Goal: Task Accomplishment & Management: Manage account settings

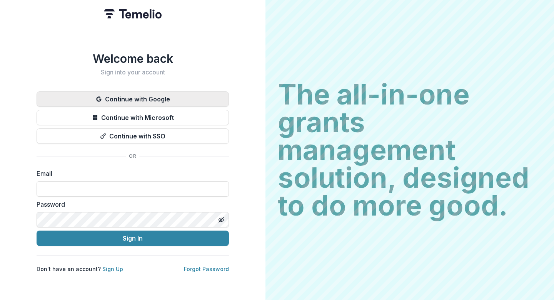
click at [149, 94] on button "Continue with Google" at bounding box center [133, 98] width 192 height 15
click at [131, 92] on button "Continue with Google" at bounding box center [133, 98] width 192 height 15
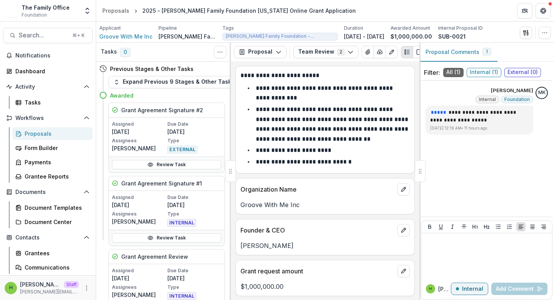
scroll to position [99, 0]
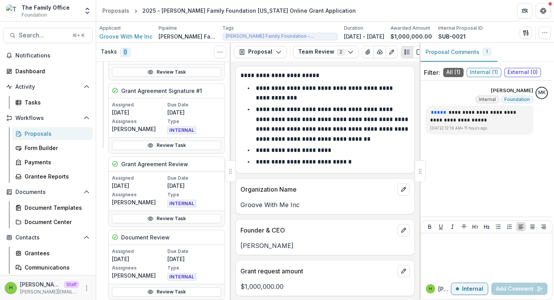
drag, startPoint x: 121, startPoint y: 53, endPoint x: 134, endPoint y: 53, distance: 12.7
click at [134, 53] on div "Tasks 0 Show Cancelled Tasks" at bounding box center [163, 52] width 135 height 19
click at [150, 52] on div "Tasks 0 Show Cancelled Tasks" at bounding box center [163, 52] width 135 height 19
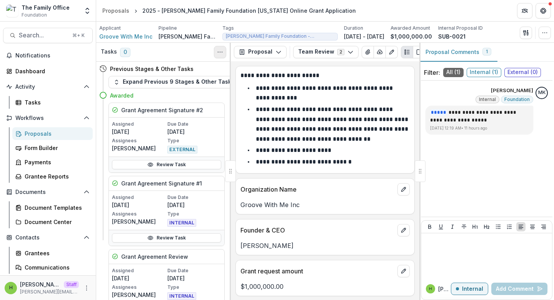
click at [219, 47] on button "Toggle View Cancelled Tasks" at bounding box center [220, 52] width 12 height 12
click at [177, 56] on div "Tasks 0 Show Cancelled Tasks" at bounding box center [163, 52] width 135 height 19
drag, startPoint x: 134, startPoint y: 55, endPoint x: 119, endPoint y: 53, distance: 15.3
click at [119, 53] on div "Tasks 0 Show Cancelled Tasks" at bounding box center [163, 52] width 135 height 19
click at [160, 53] on div "Tasks 0 Show Cancelled Tasks" at bounding box center [163, 52] width 135 height 19
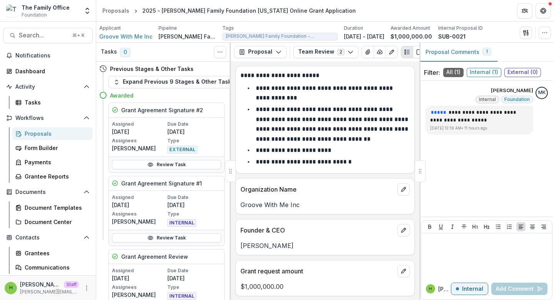
click at [162, 37] on p "[PERSON_NAME] Family Foundation [US_STATE]" at bounding box center [188, 36] width 58 height 8
drag, startPoint x: 120, startPoint y: 51, endPoint x: 142, endPoint y: 51, distance: 21.9
click at [142, 51] on div "Tasks 0 Show Cancelled Tasks" at bounding box center [163, 52] width 135 height 19
click at [218, 55] on button "Toggle View Cancelled Tasks" at bounding box center [220, 52] width 12 height 12
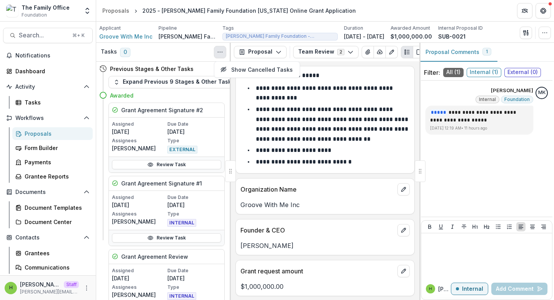
click at [186, 49] on div "Tasks 0 Show Cancelled Tasks" at bounding box center [163, 52] width 135 height 19
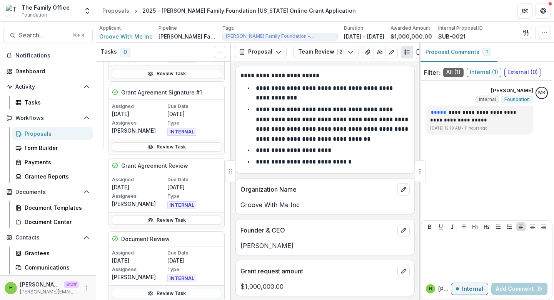
scroll to position [99, 0]
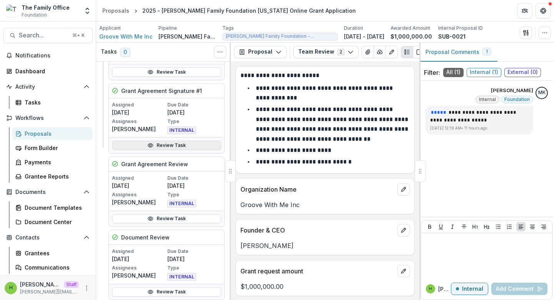
click at [150, 142] on icon at bounding box center [150, 145] width 6 height 6
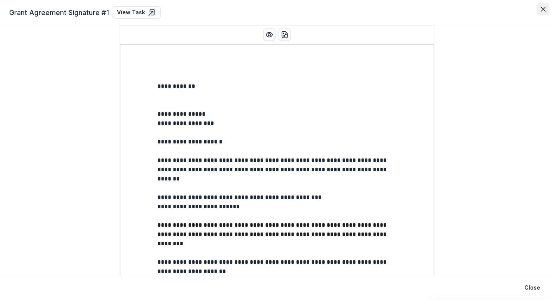
click at [543, 10] on icon "Close" at bounding box center [543, 9] width 5 height 5
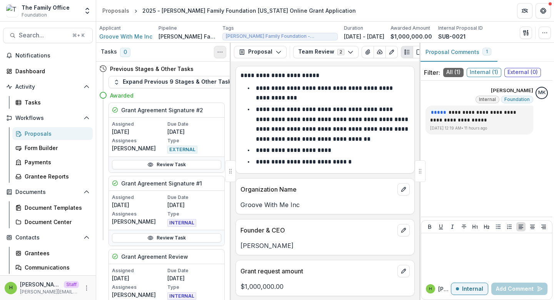
click at [219, 52] on icon "Toggle View Cancelled Tasks" at bounding box center [220, 52] width 6 height 6
click at [161, 82] on button "Expand Previous 9 Stages & Other Tasks" at bounding box center [174, 82] width 131 height 12
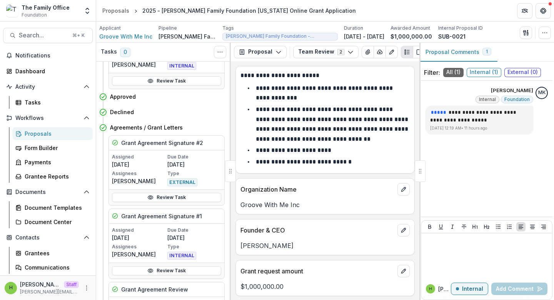
scroll to position [557, 0]
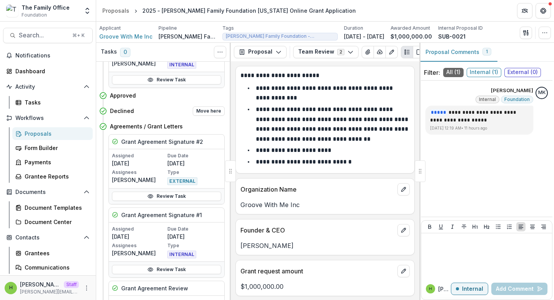
click at [119, 112] on h4 "Declined" at bounding box center [122, 111] width 24 height 8
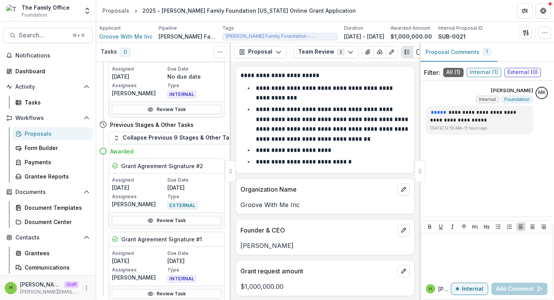
scroll to position [1043, 0]
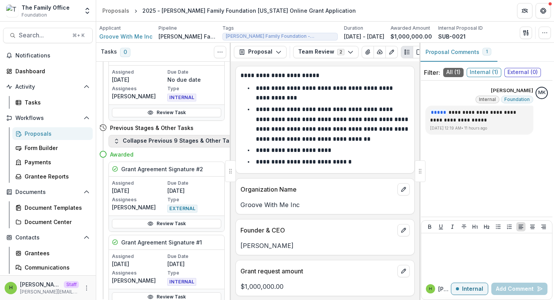
click at [173, 144] on button "Collapse Previous 9 Stages & Other Tasks" at bounding box center [176, 141] width 135 height 12
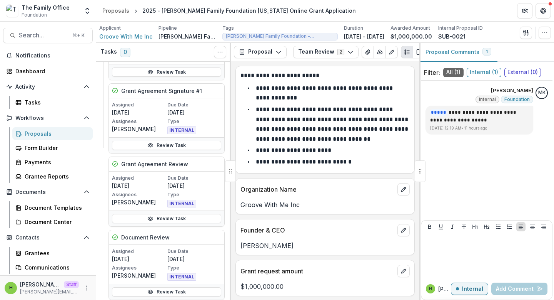
scroll to position [0, 0]
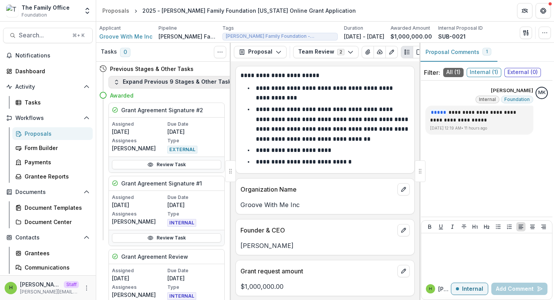
click at [166, 81] on button "Expand Previous 9 Stages & Other Tasks" at bounding box center [174, 82] width 131 height 12
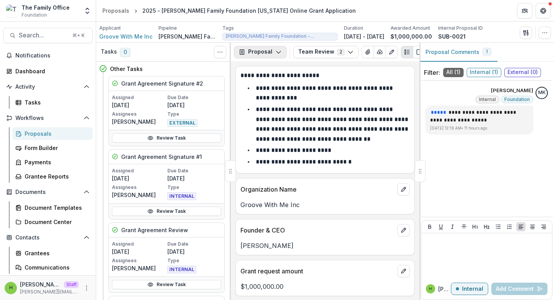
click at [281, 52] on button "Proposal" at bounding box center [260, 52] width 53 height 12
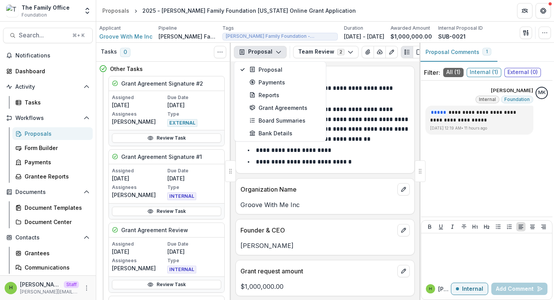
click at [358, 99] on li "**********" at bounding box center [330, 93] width 160 height 20
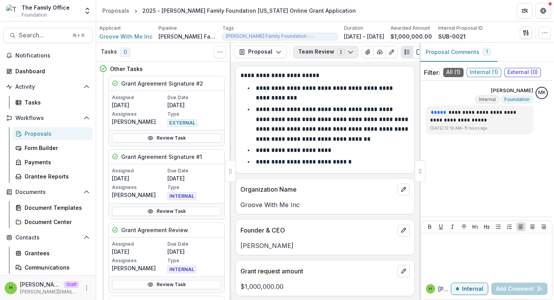
click at [348, 51] on icon "button" at bounding box center [351, 52] width 6 height 6
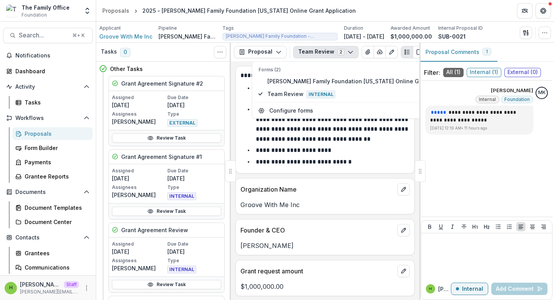
click at [345, 129] on p "**********" at bounding box center [333, 123] width 154 height 35
